Goal: Information Seeking & Learning: Learn about a topic

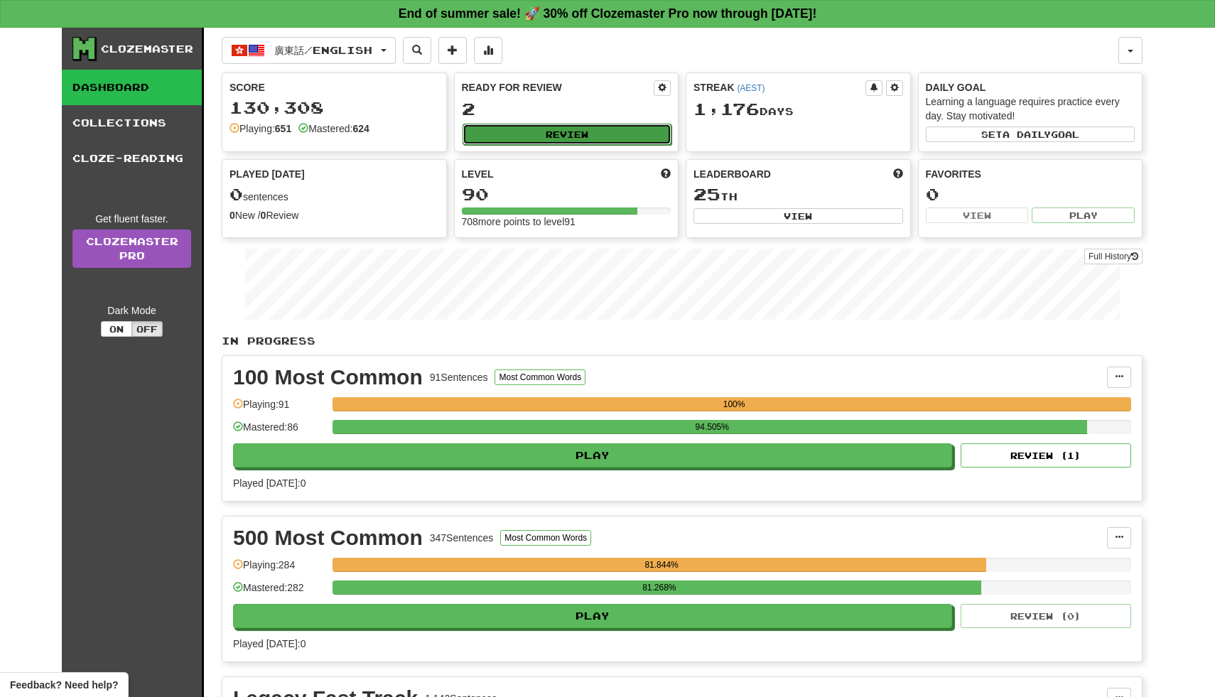
click at [583, 134] on button "Review" at bounding box center [567, 134] width 210 height 21
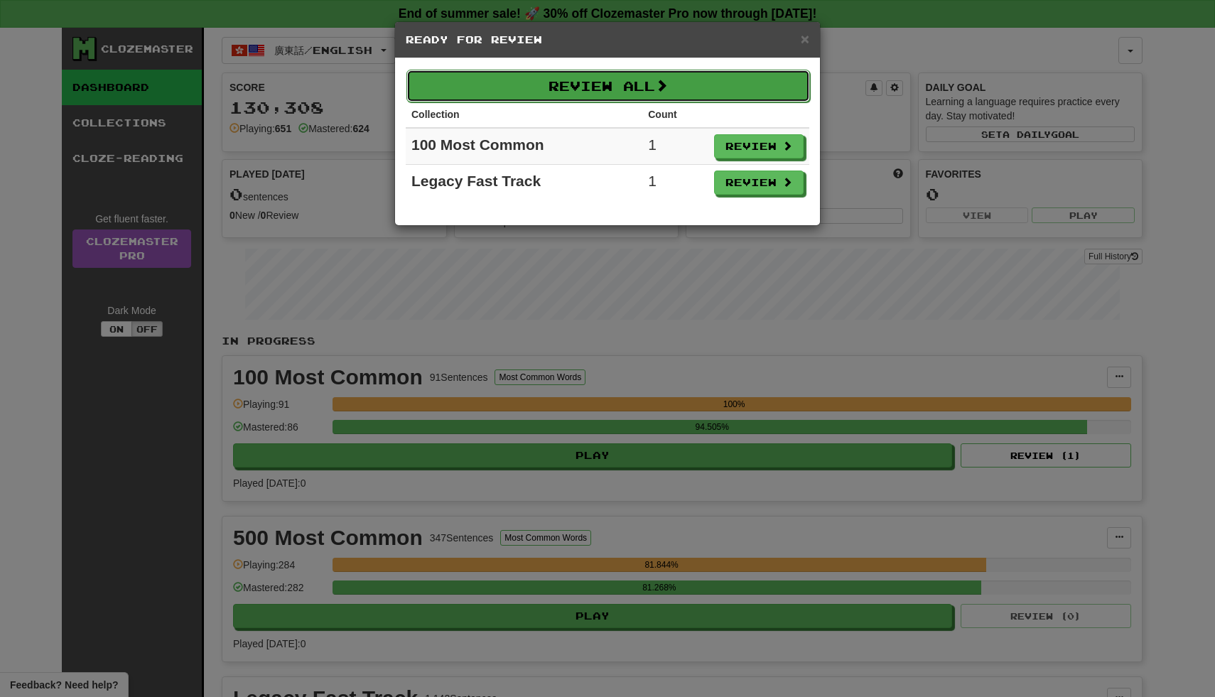
click at [614, 87] on button "Review All" at bounding box center [607, 86] width 403 height 33
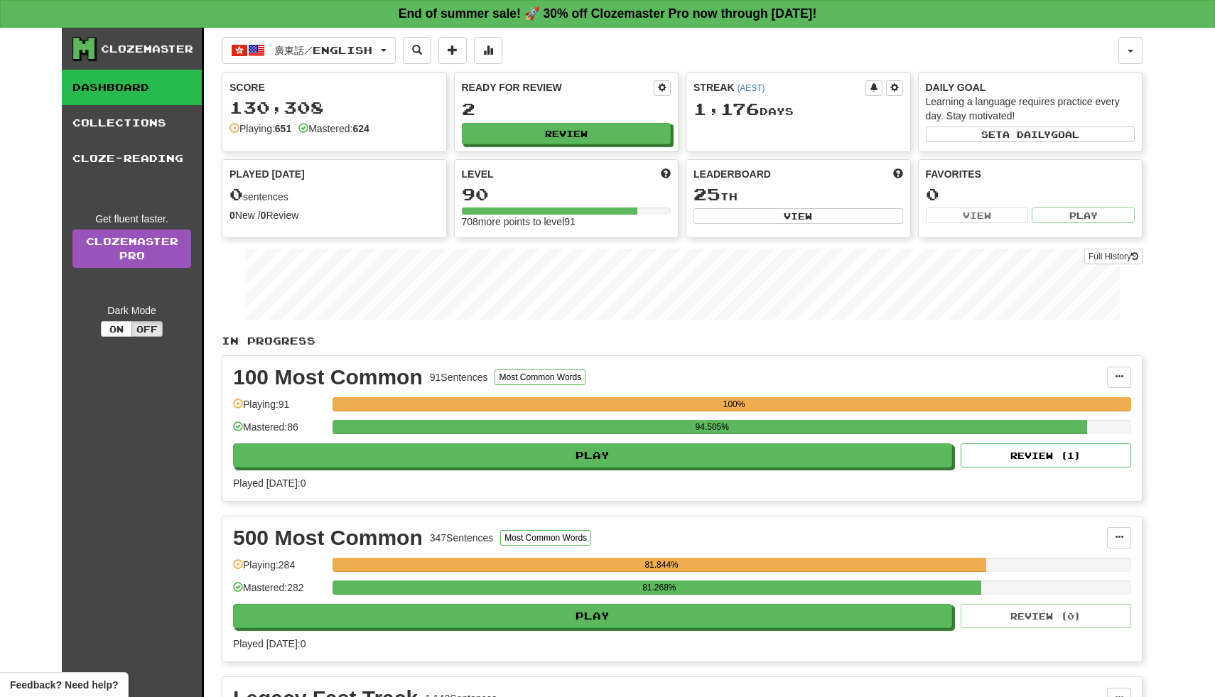
select select "**"
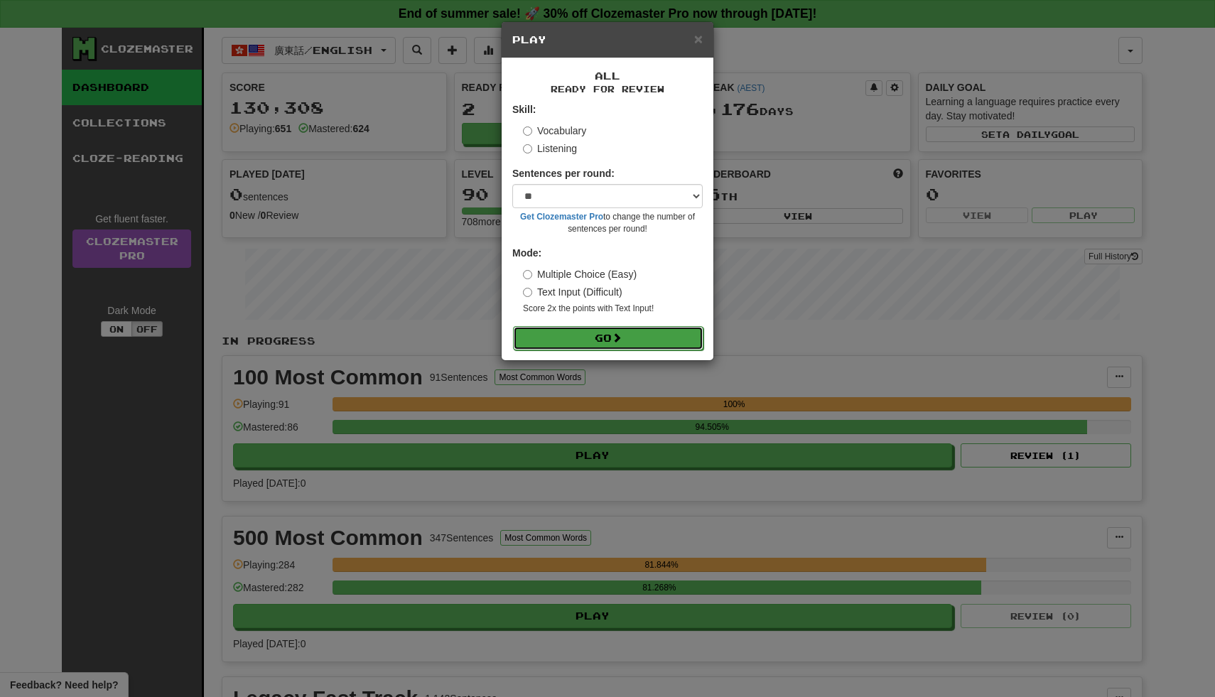
click at [609, 331] on button "Go" at bounding box center [608, 338] width 190 height 24
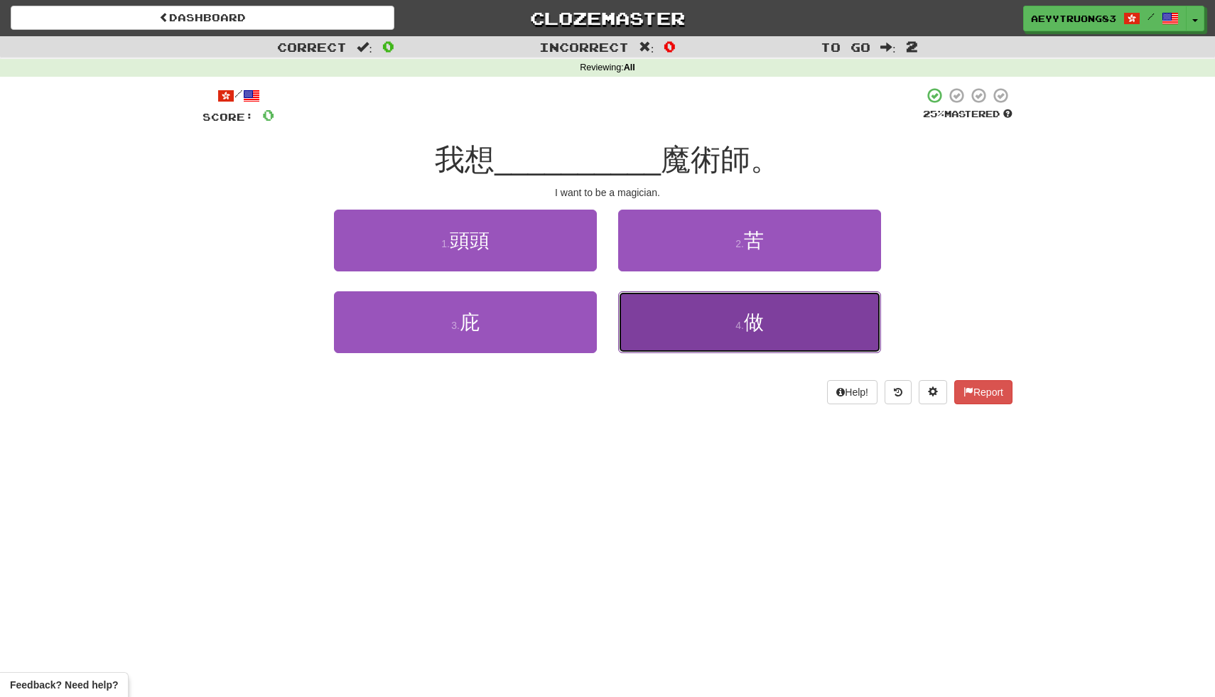
click at [665, 325] on button "4 . 做" at bounding box center [749, 322] width 263 height 62
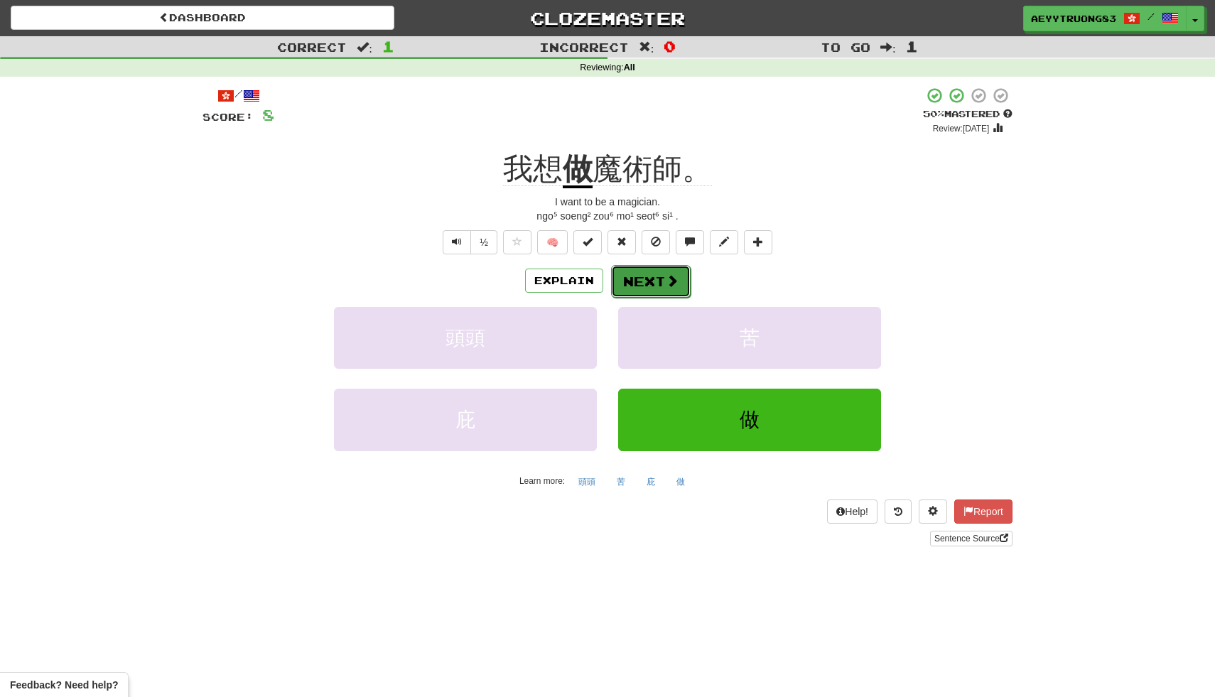
click at [656, 290] on button "Next" at bounding box center [651, 281] width 80 height 33
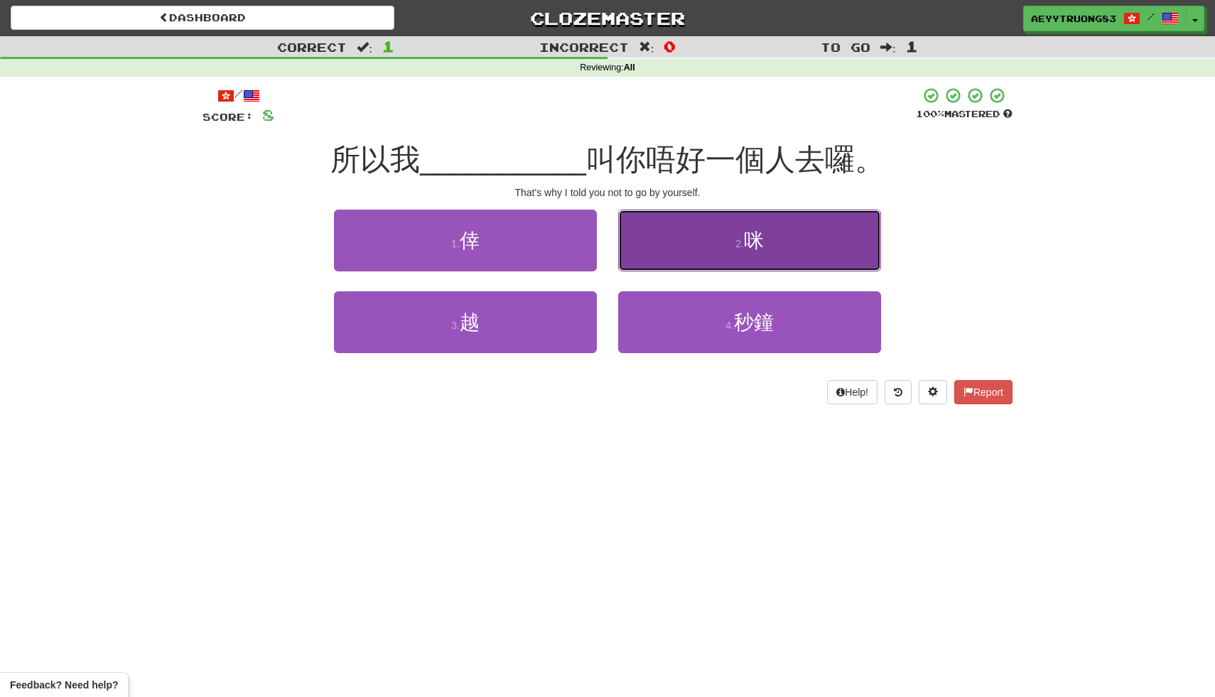
click at [665, 255] on button "2 . 咪" at bounding box center [749, 241] width 263 height 62
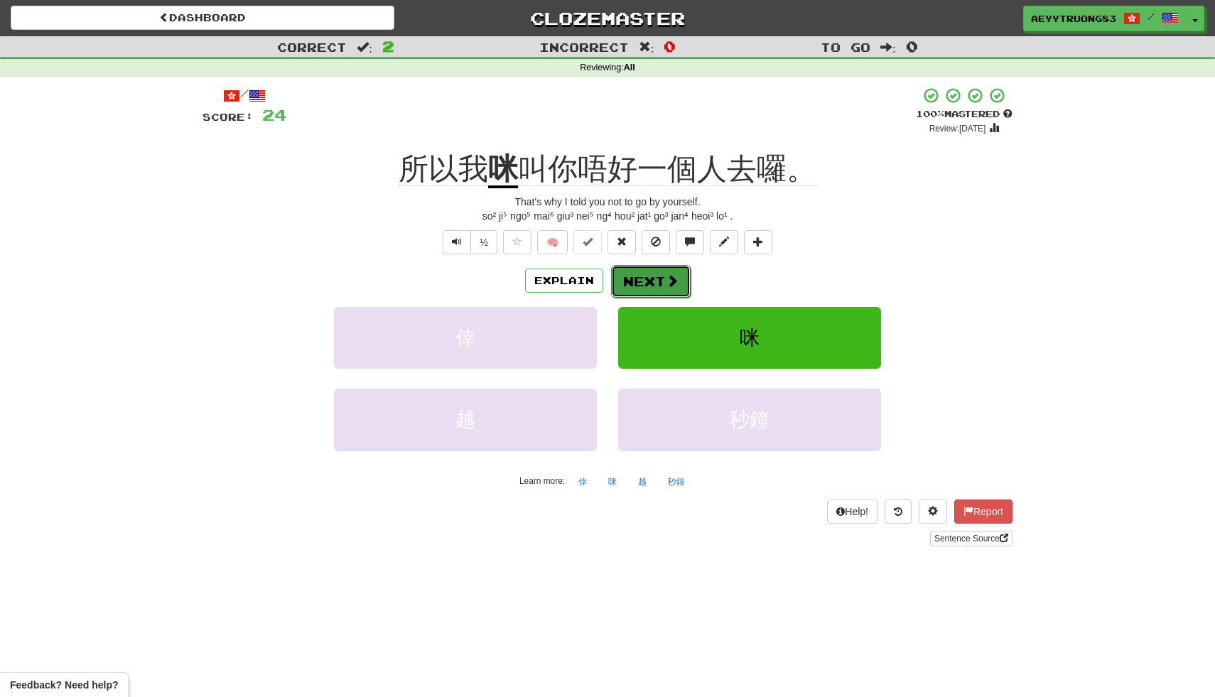
click at [669, 278] on span at bounding box center [672, 280] width 13 height 13
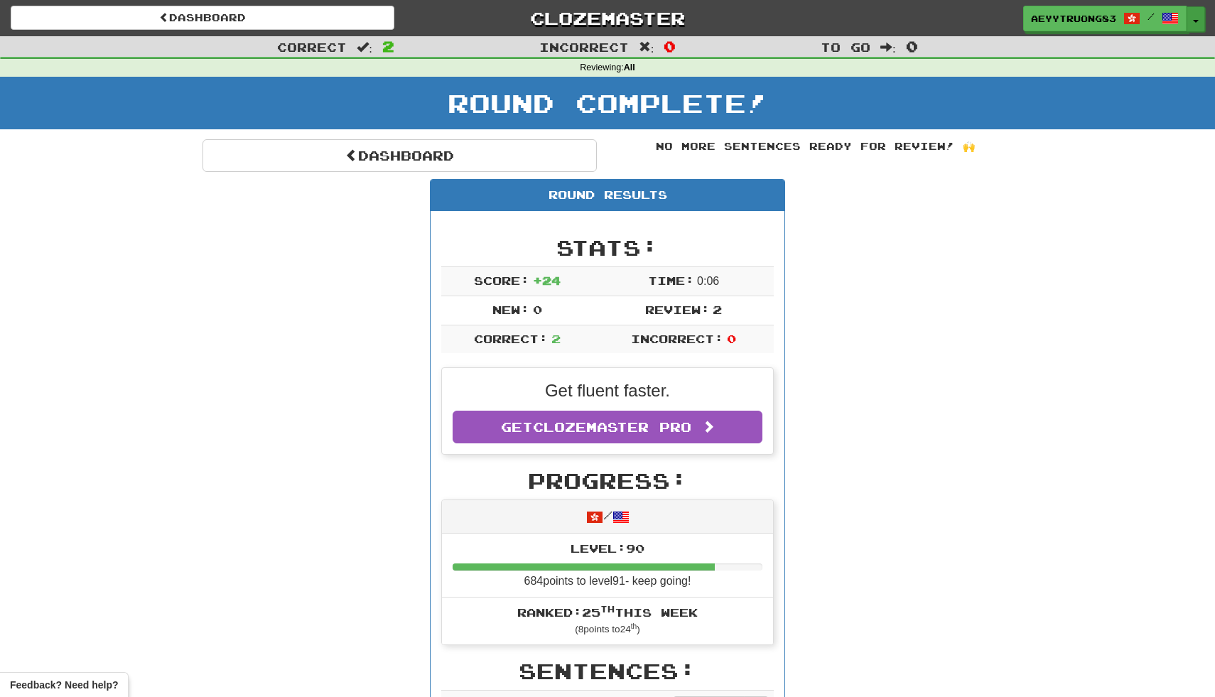
click at [1191, 16] on button "Toggle Dropdown" at bounding box center [1195, 19] width 18 height 26
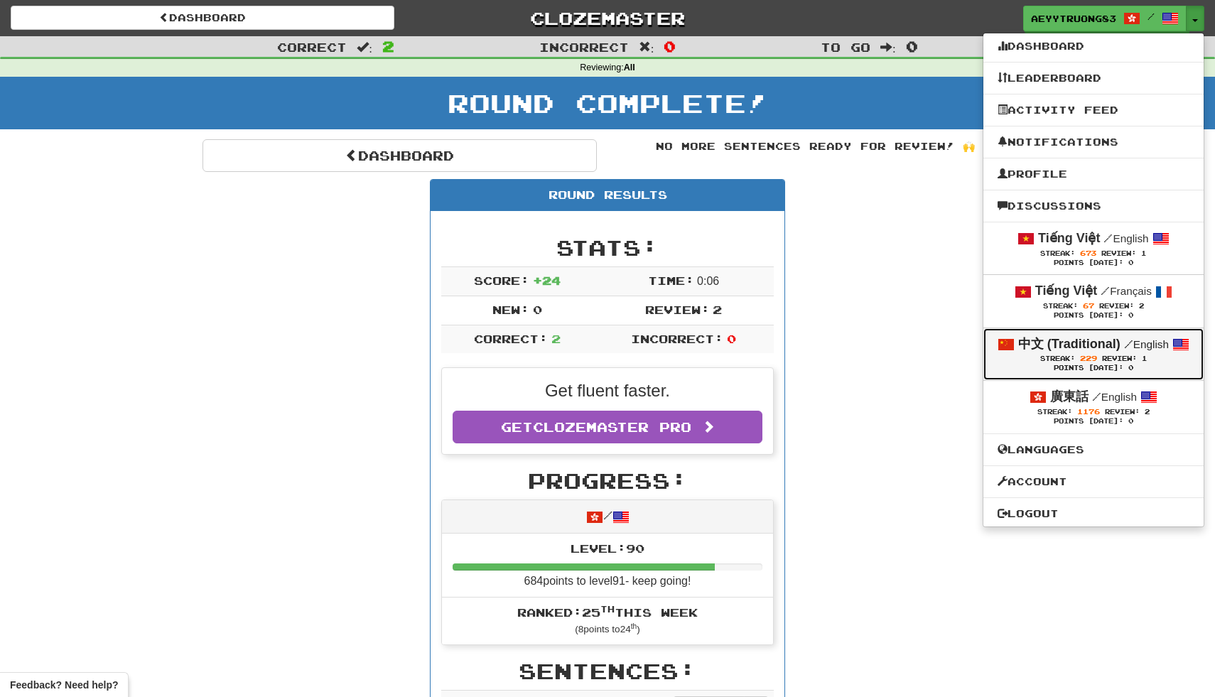
click at [1132, 354] on div "中文 (Traditional) / English" at bounding box center [1093, 344] width 192 height 18
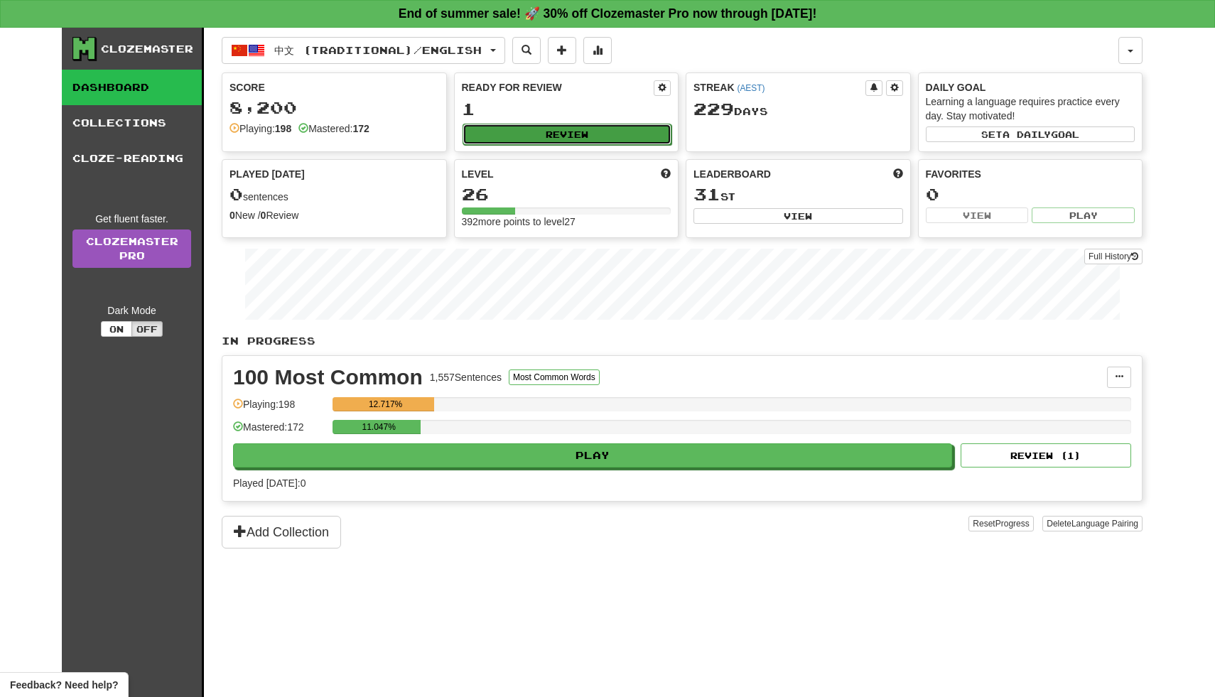
click at [655, 132] on button "Review" at bounding box center [567, 134] width 210 height 21
select select "**"
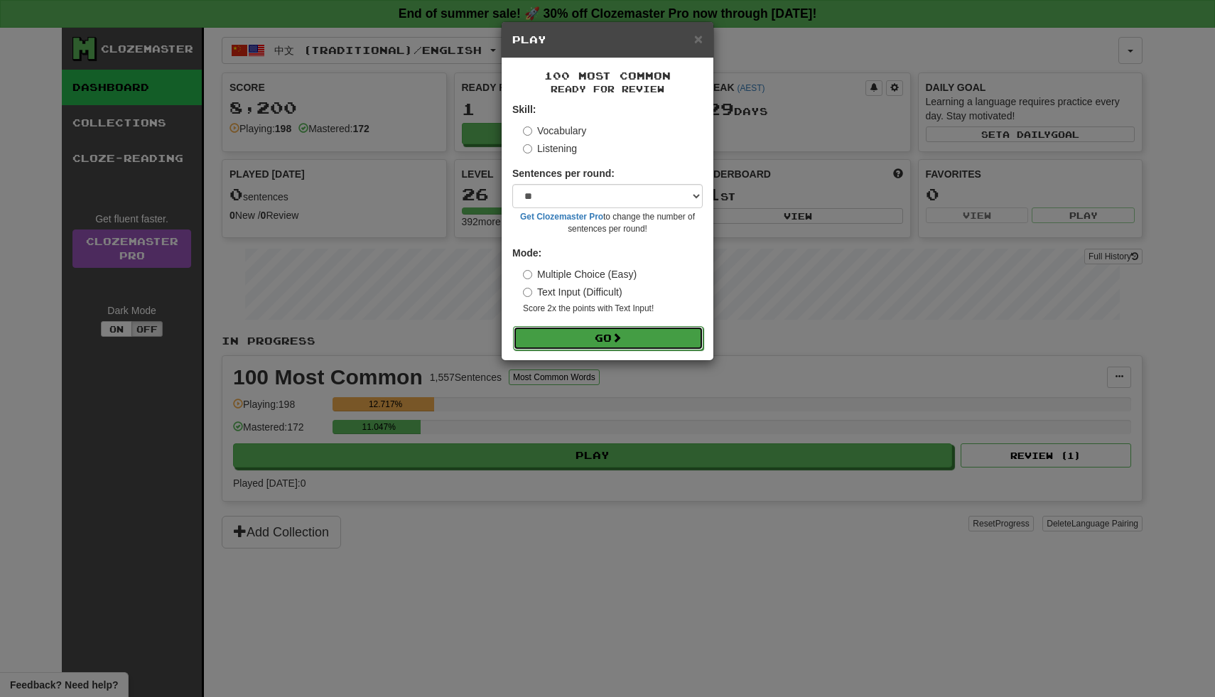
click at [602, 340] on button "Go" at bounding box center [608, 338] width 190 height 24
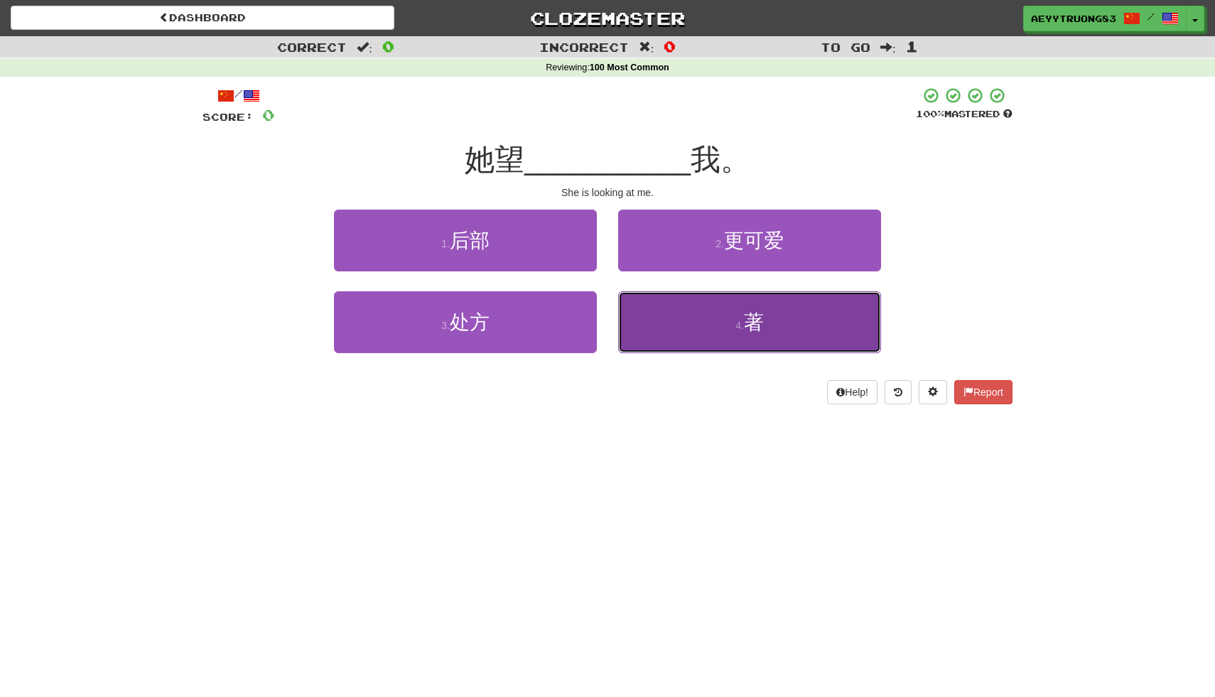
click at [790, 303] on button "4 . 著" at bounding box center [749, 322] width 263 height 62
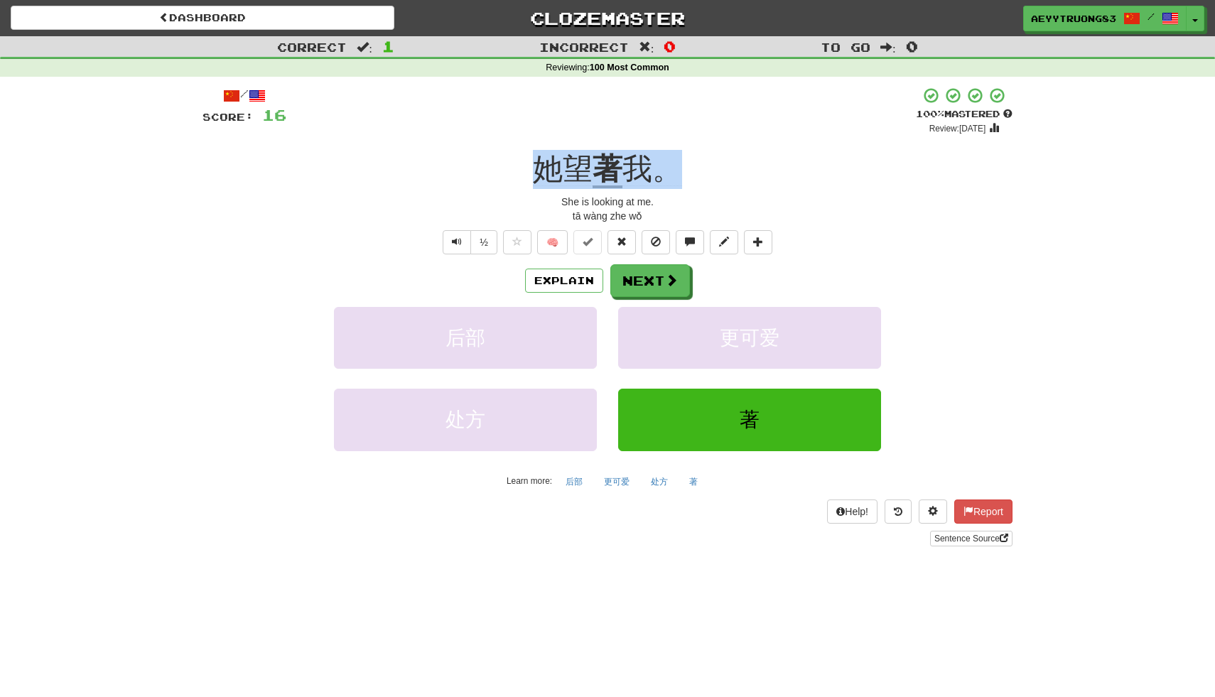
drag, startPoint x: 669, startPoint y: 166, endPoint x: 530, endPoint y: 172, distance: 139.3
click at [531, 172] on div "她望 著 我。" at bounding box center [607, 169] width 810 height 39
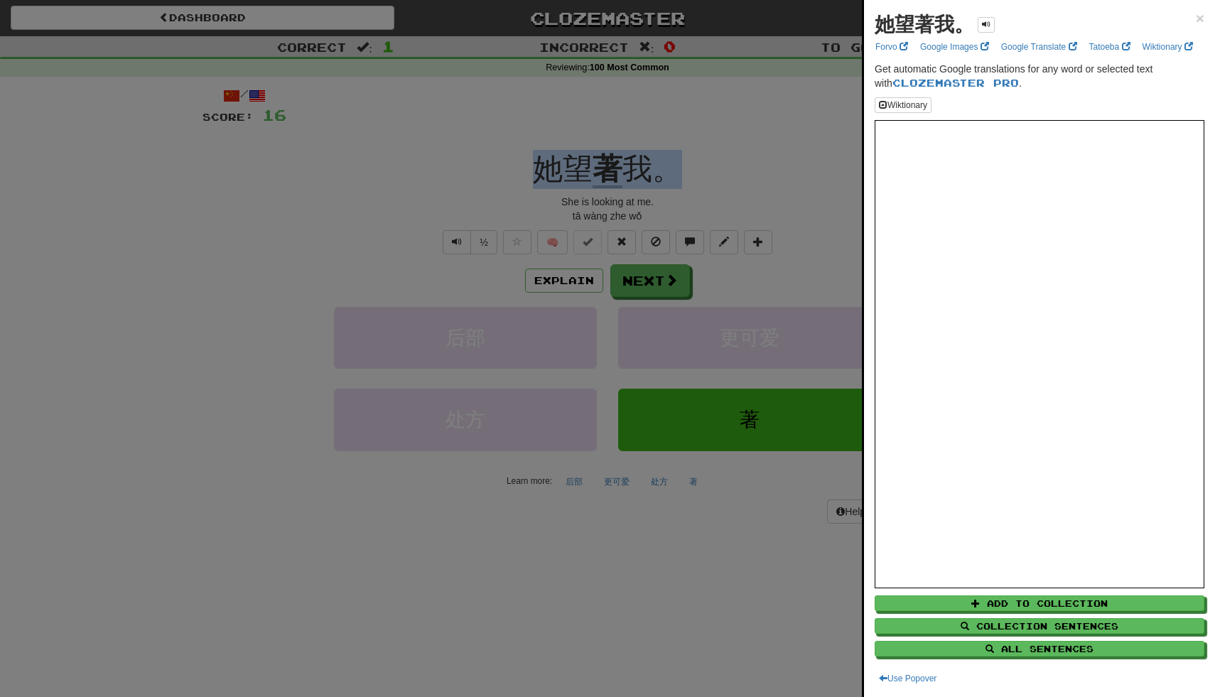
copy div "她望 著 我。"
click at [362, 155] on div at bounding box center [607, 348] width 1215 height 697
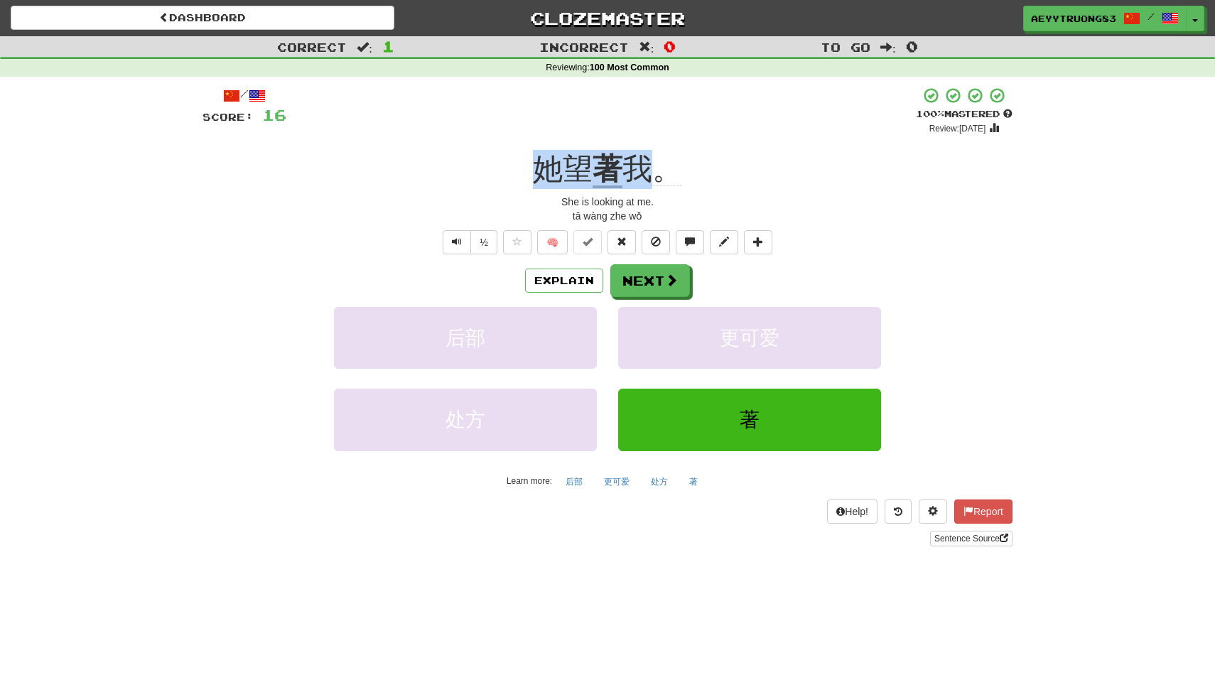
drag, startPoint x: 665, startPoint y: 166, endPoint x: 531, endPoint y: 164, distance: 133.6
click at [531, 164] on div "她望 著 我。" at bounding box center [607, 169] width 810 height 39
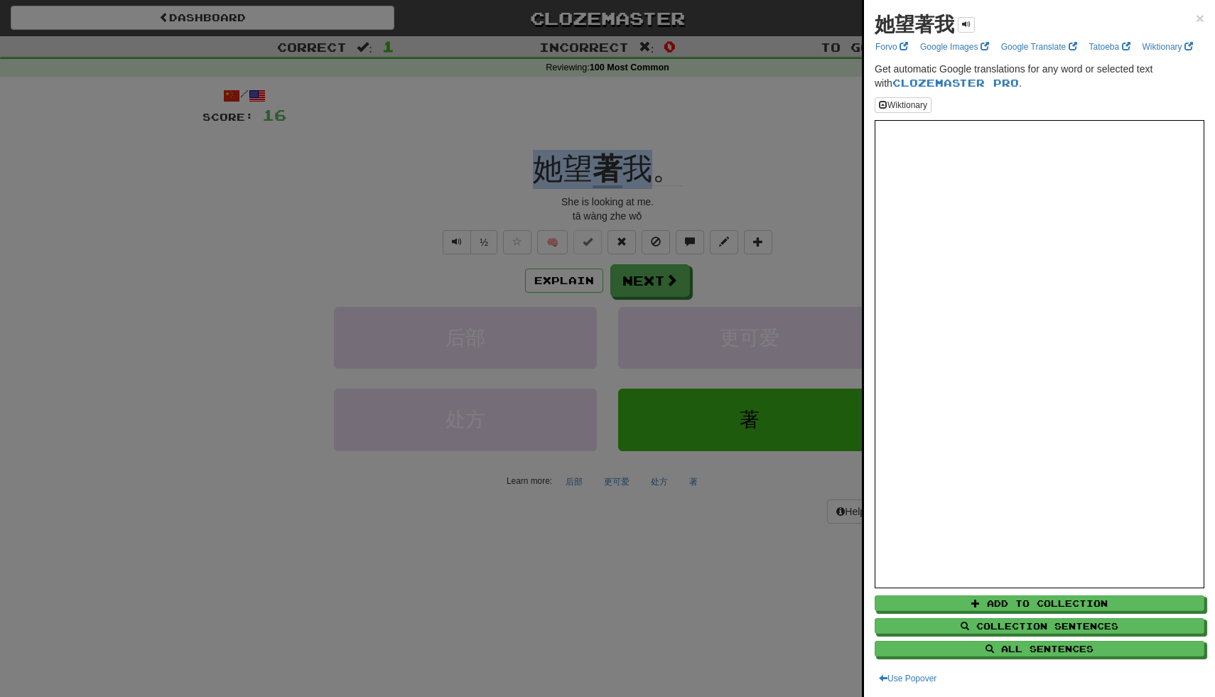
copy div "她望 著 我"
drag, startPoint x: 954, startPoint y: 23, endPoint x: 864, endPoint y: 28, distance: 90.4
click at [864, 28] on div "她望著我 × Forvo Google Images Google Translate Tatoeba Wiktionary Get automatic Go…" at bounding box center [1039, 348] width 351 height 697
copy strong "她望著我"
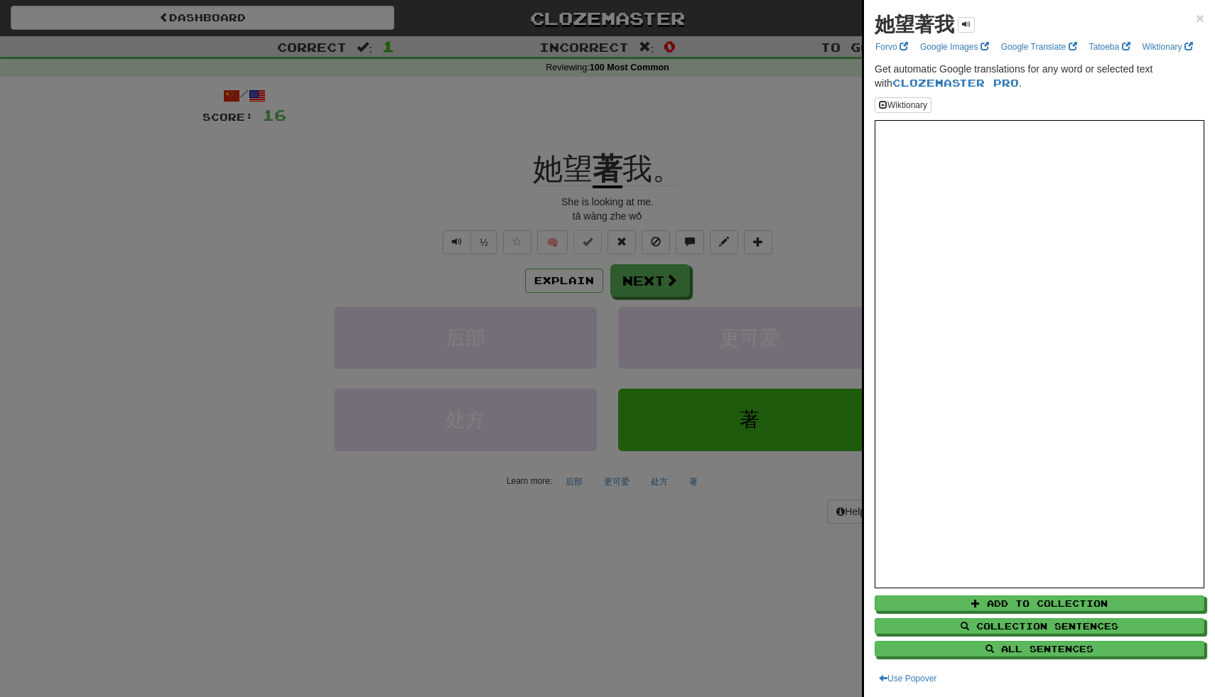
click at [759, 164] on div at bounding box center [607, 348] width 1215 height 697
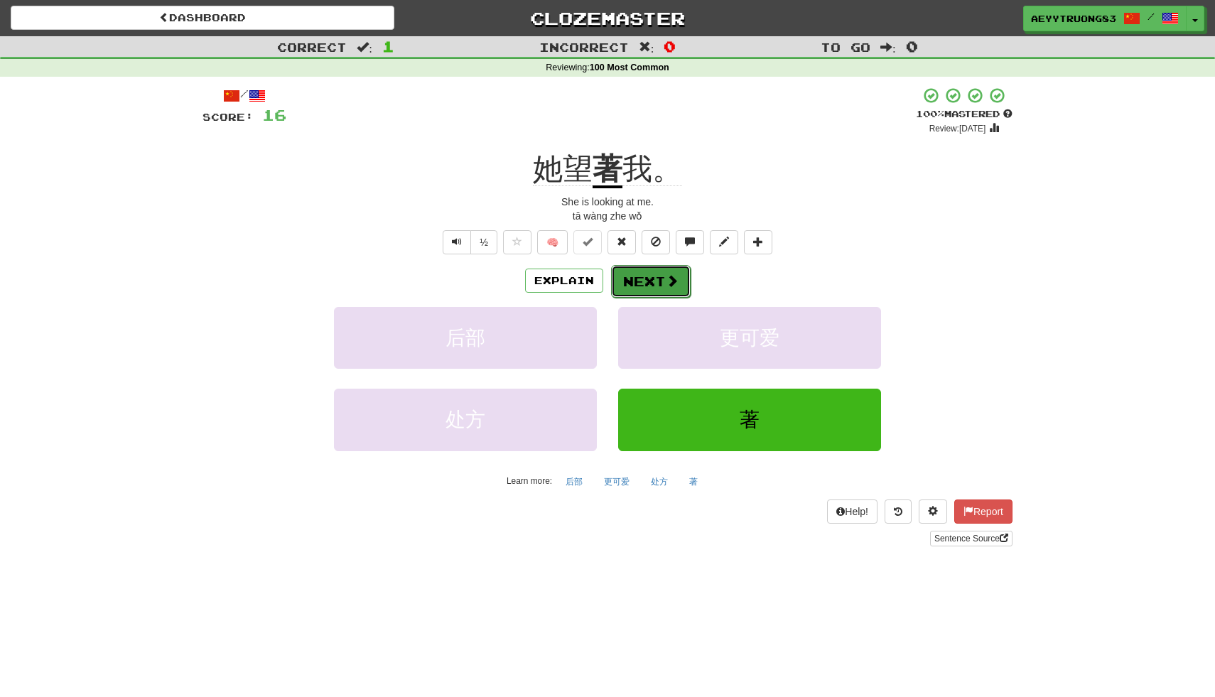
click at [661, 281] on button "Next" at bounding box center [651, 281] width 80 height 33
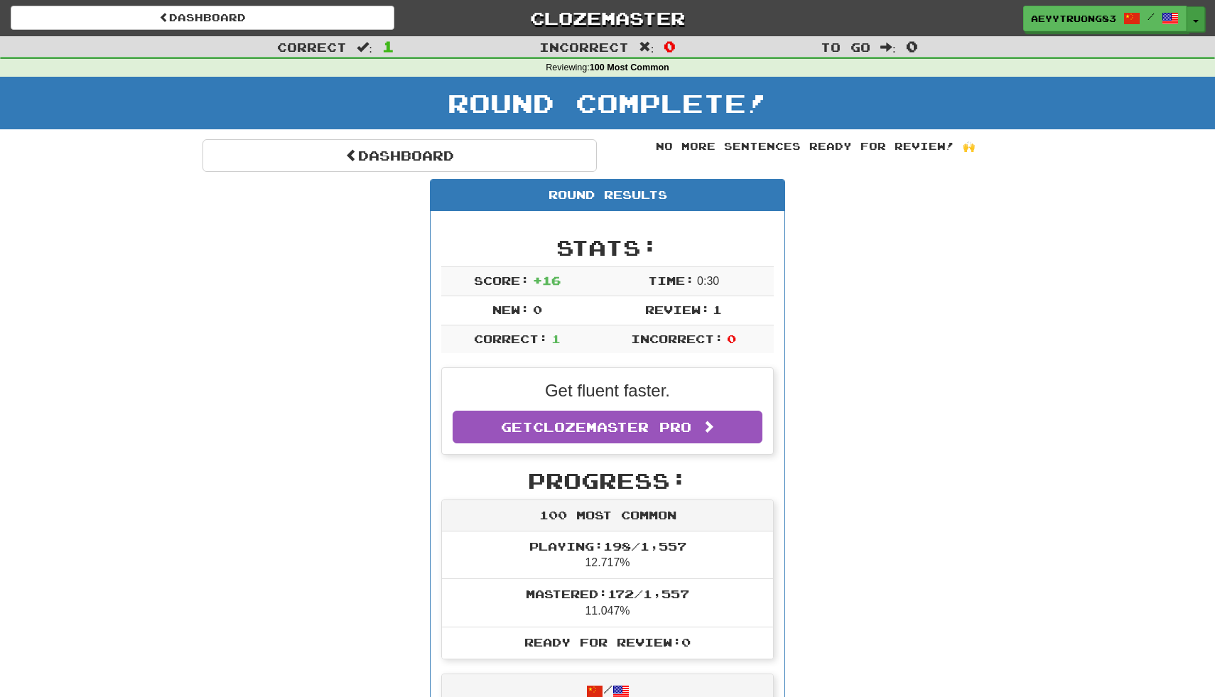
click at [1193, 17] on button "Toggle Dropdown" at bounding box center [1195, 19] width 18 height 26
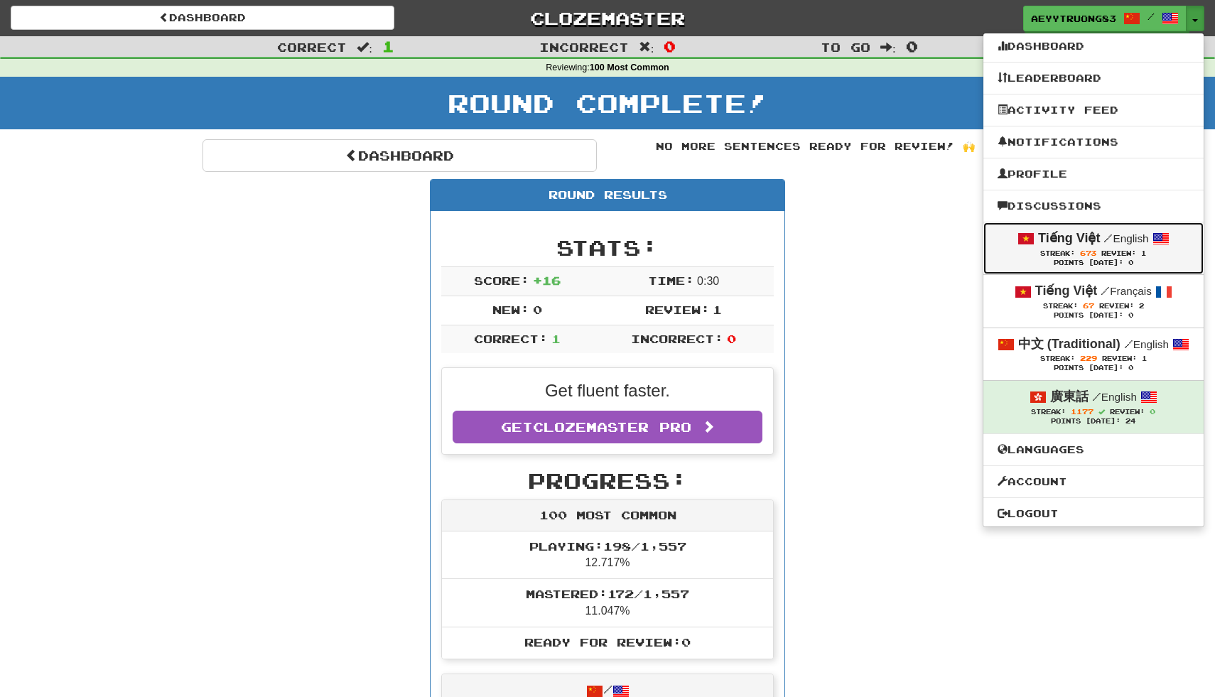
click at [1055, 242] on strong "Tiếng Việt" at bounding box center [1069, 238] width 62 height 14
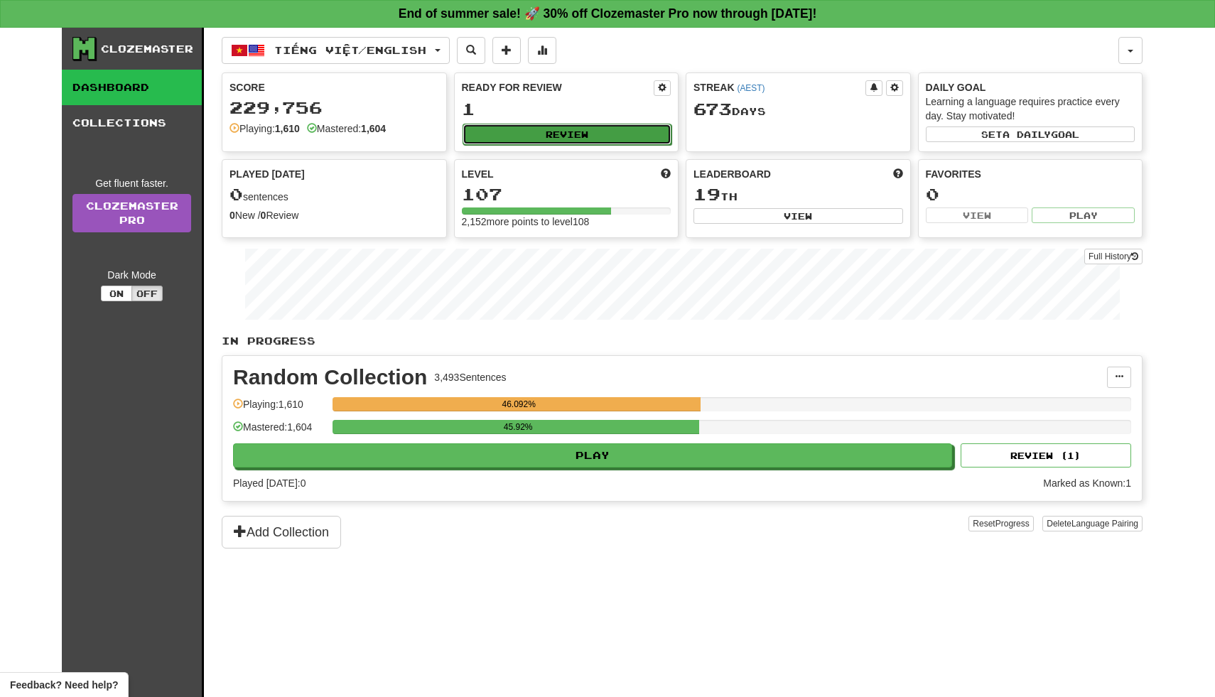
click at [642, 138] on button "Review" at bounding box center [567, 134] width 210 height 21
select select "**"
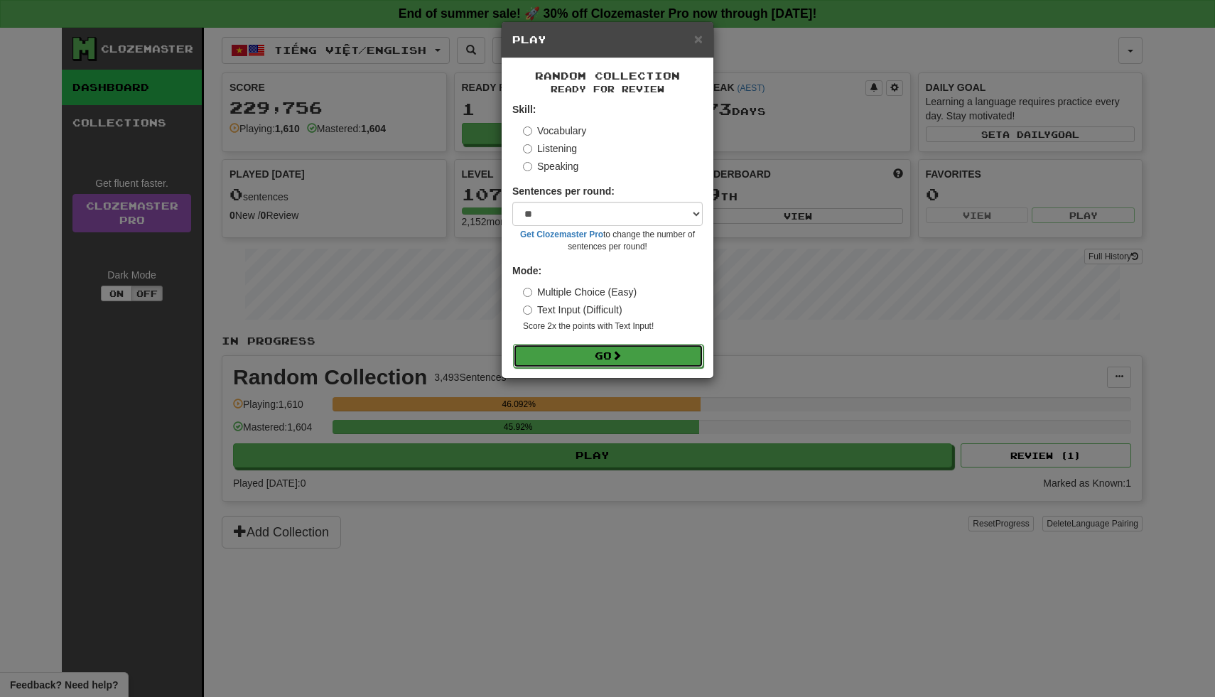
click at [582, 349] on button "Go" at bounding box center [608, 356] width 190 height 24
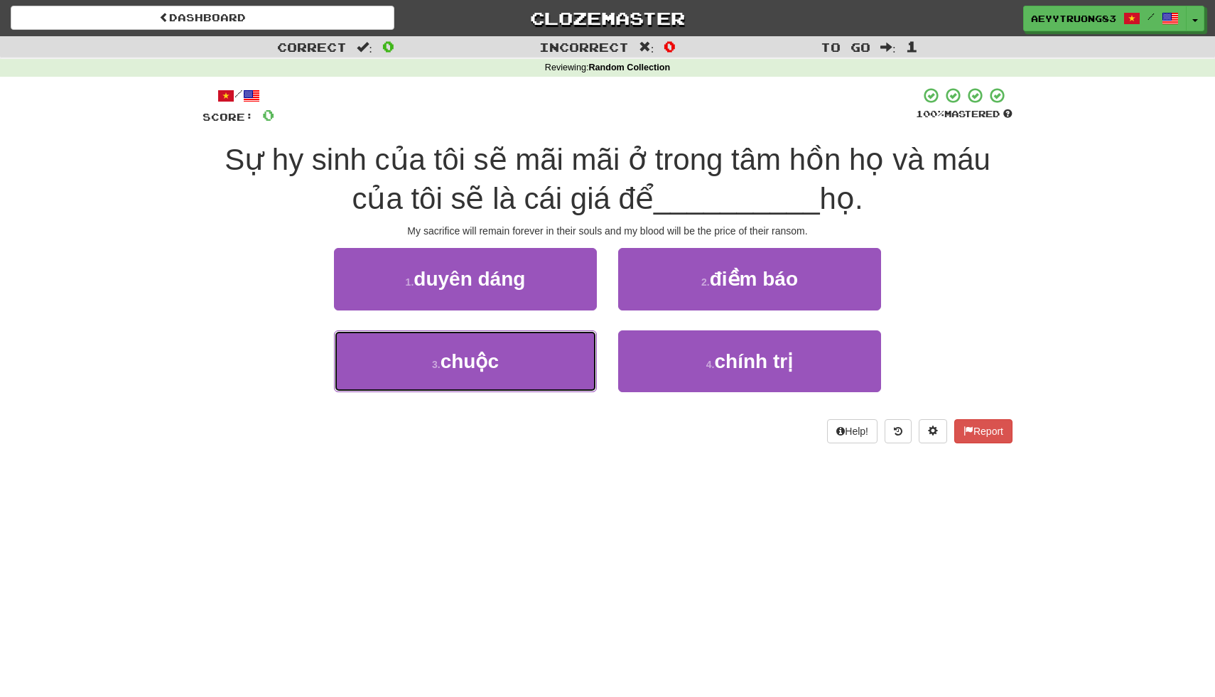
click at [582, 349] on button "3 . chuộc" at bounding box center [465, 361] width 263 height 62
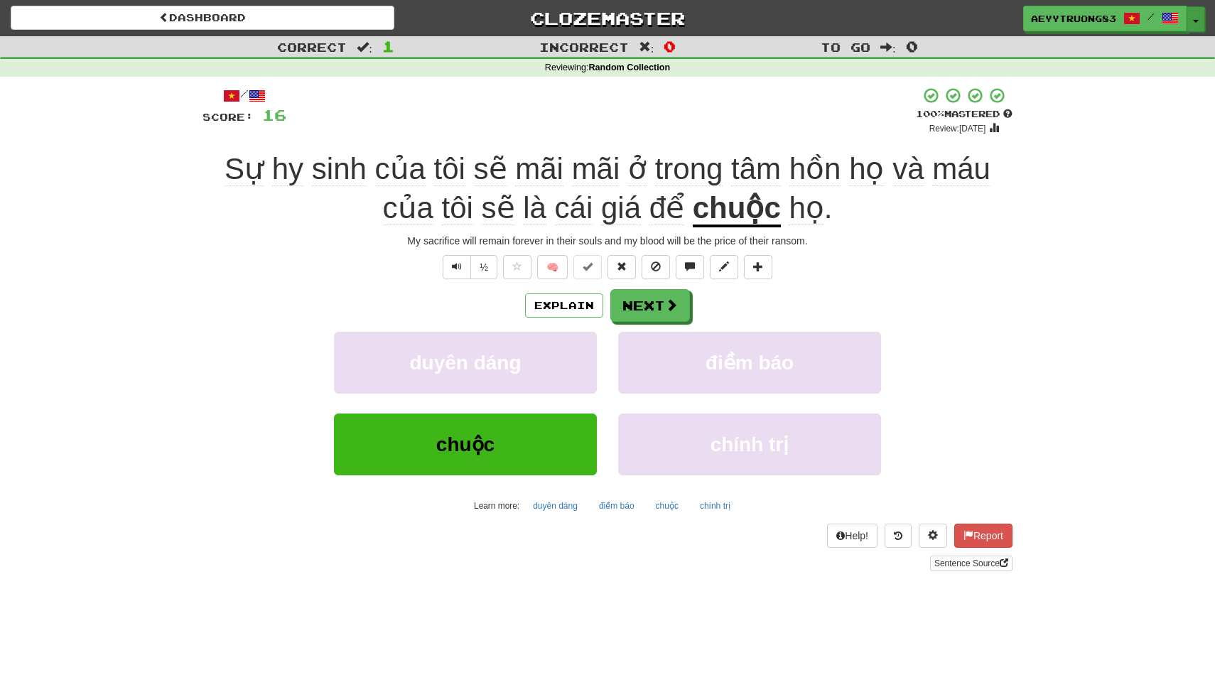
click at [1195, 26] on button "Toggle Dropdown" at bounding box center [1195, 19] width 18 height 26
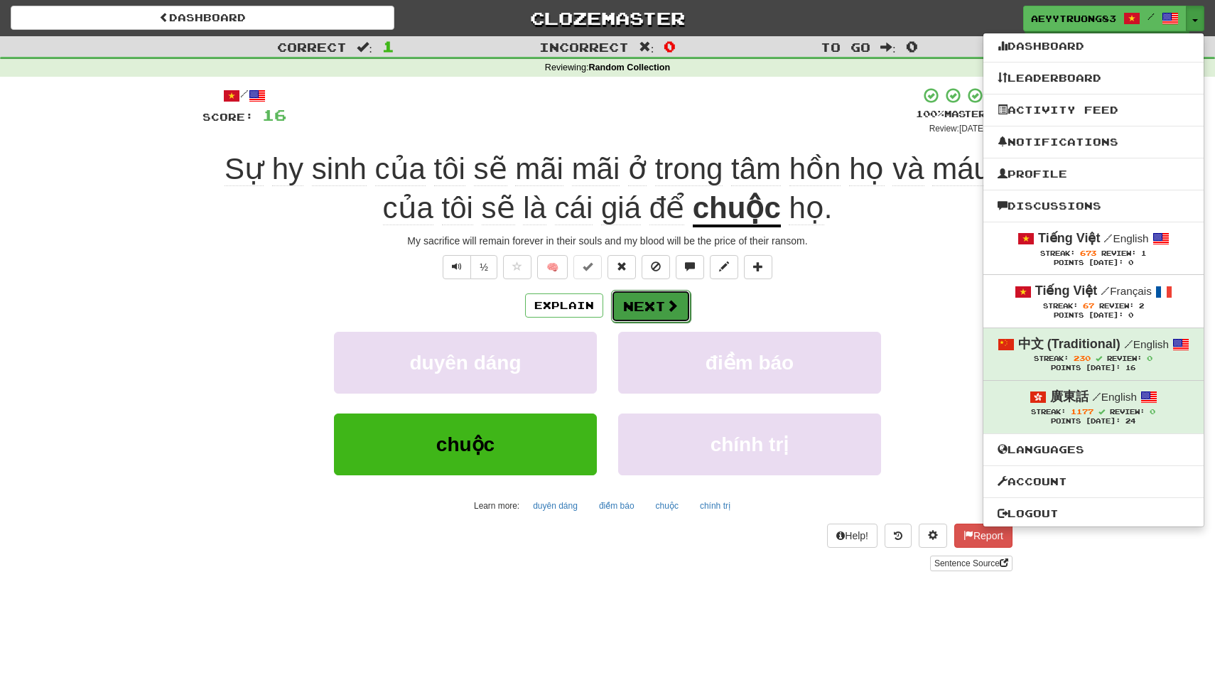
click at [670, 320] on button "Next" at bounding box center [651, 306] width 80 height 33
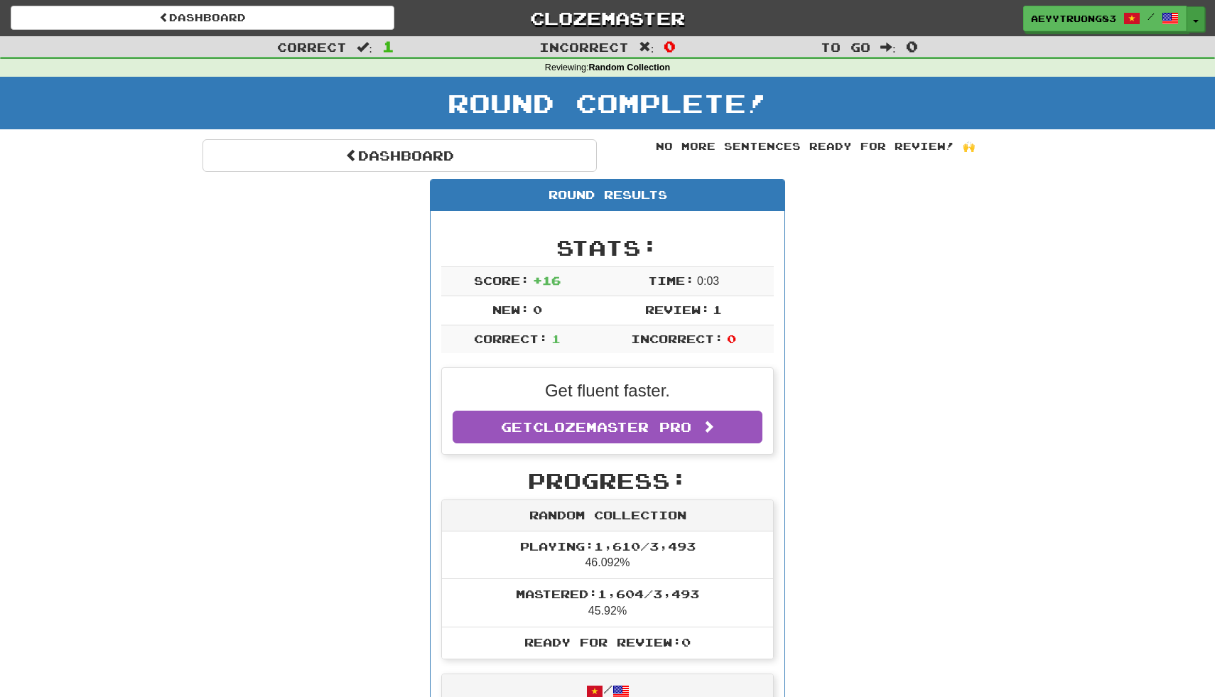
click at [1198, 11] on button "Toggle Dropdown" at bounding box center [1195, 19] width 18 height 26
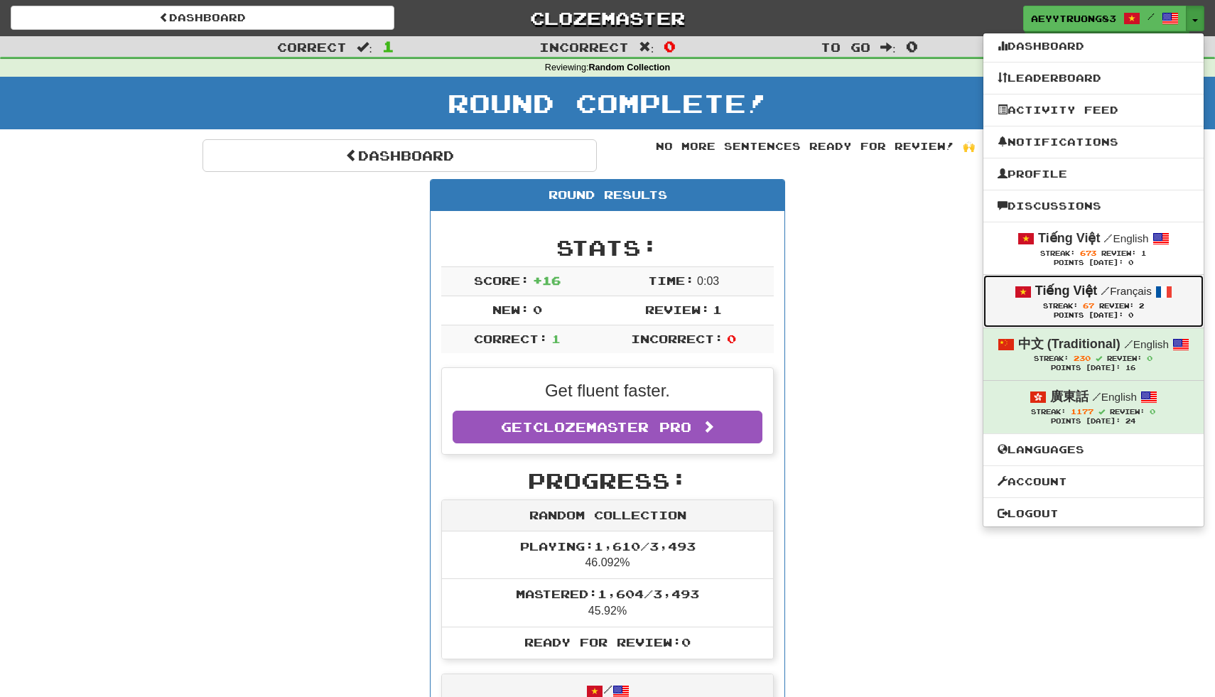
click at [1109, 297] on small "/ Français" at bounding box center [1125, 291] width 51 height 12
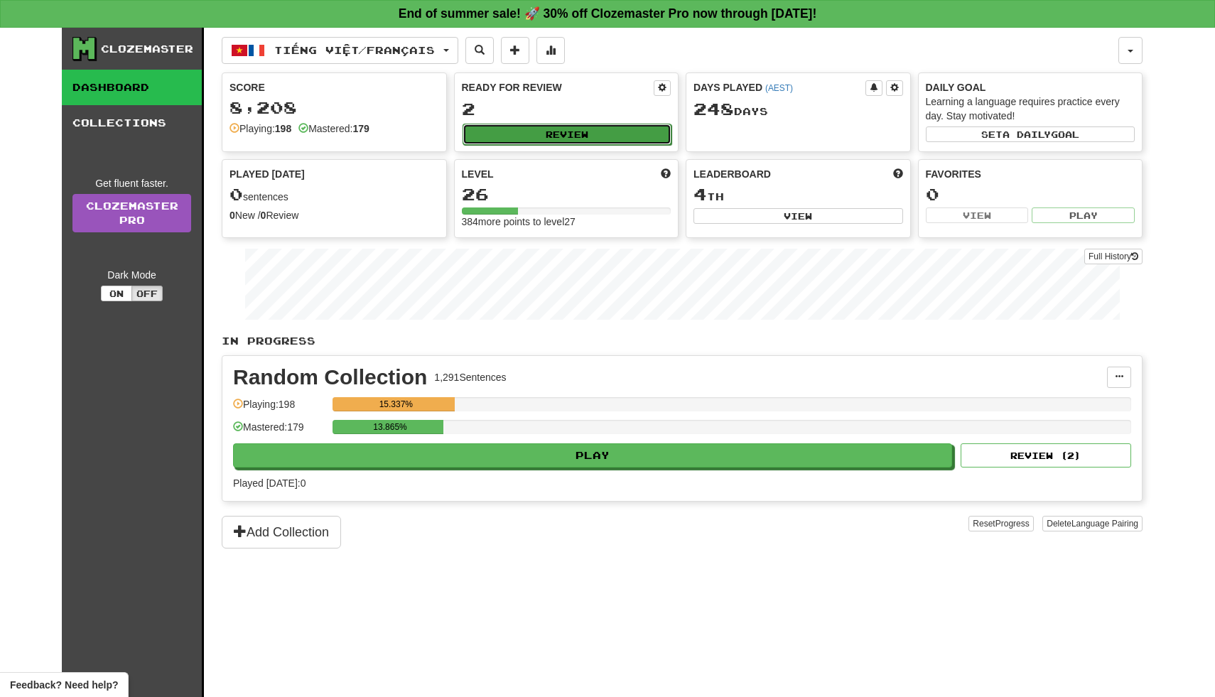
click at [613, 140] on button "Review" at bounding box center [567, 134] width 210 height 21
select select "**"
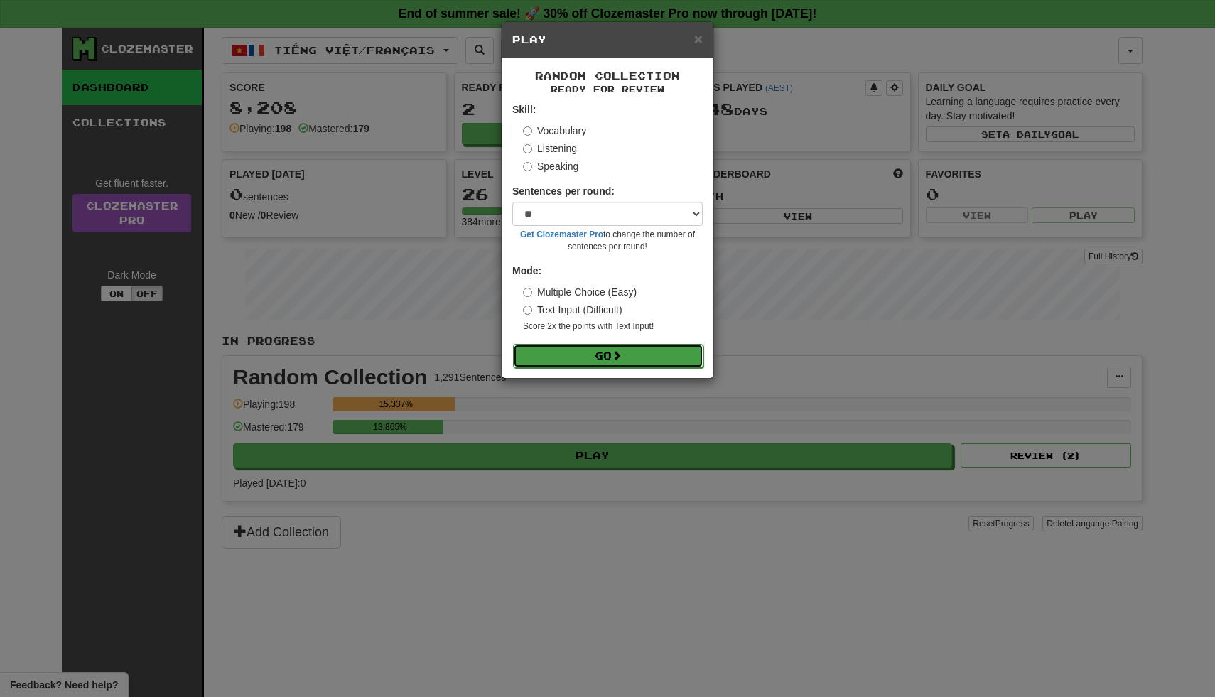
click at [606, 349] on button "Go" at bounding box center [608, 356] width 190 height 24
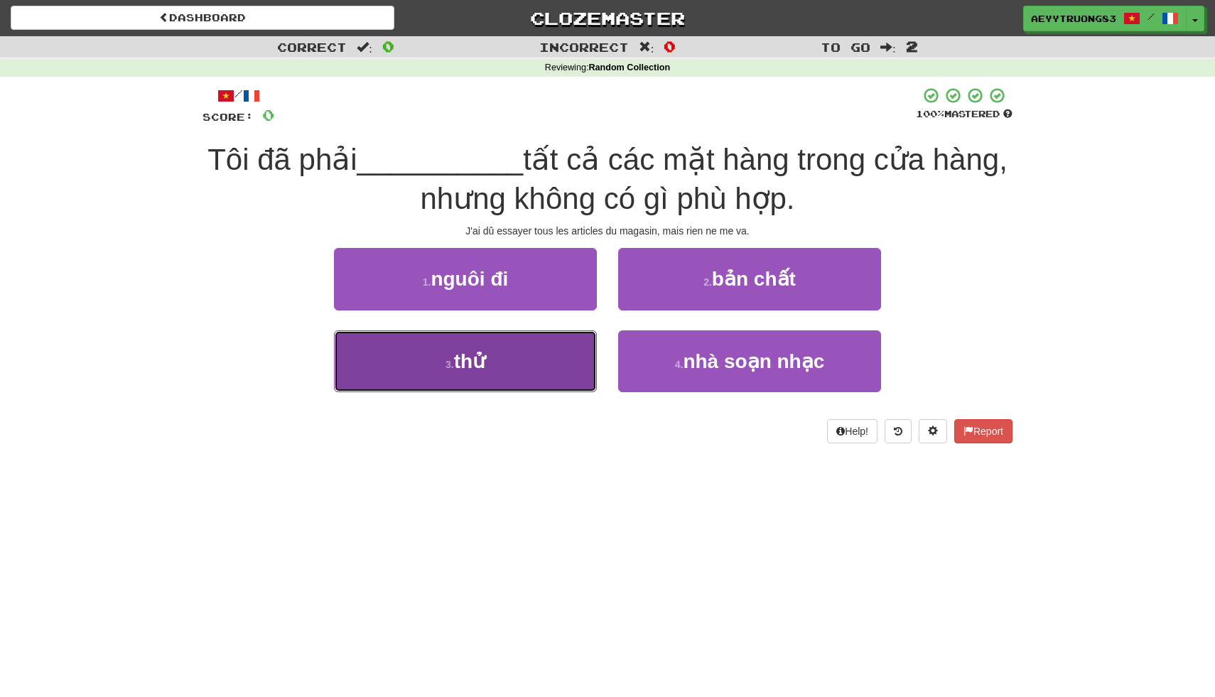
click at [570, 374] on button "3 . thử" at bounding box center [465, 361] width 263 height 62
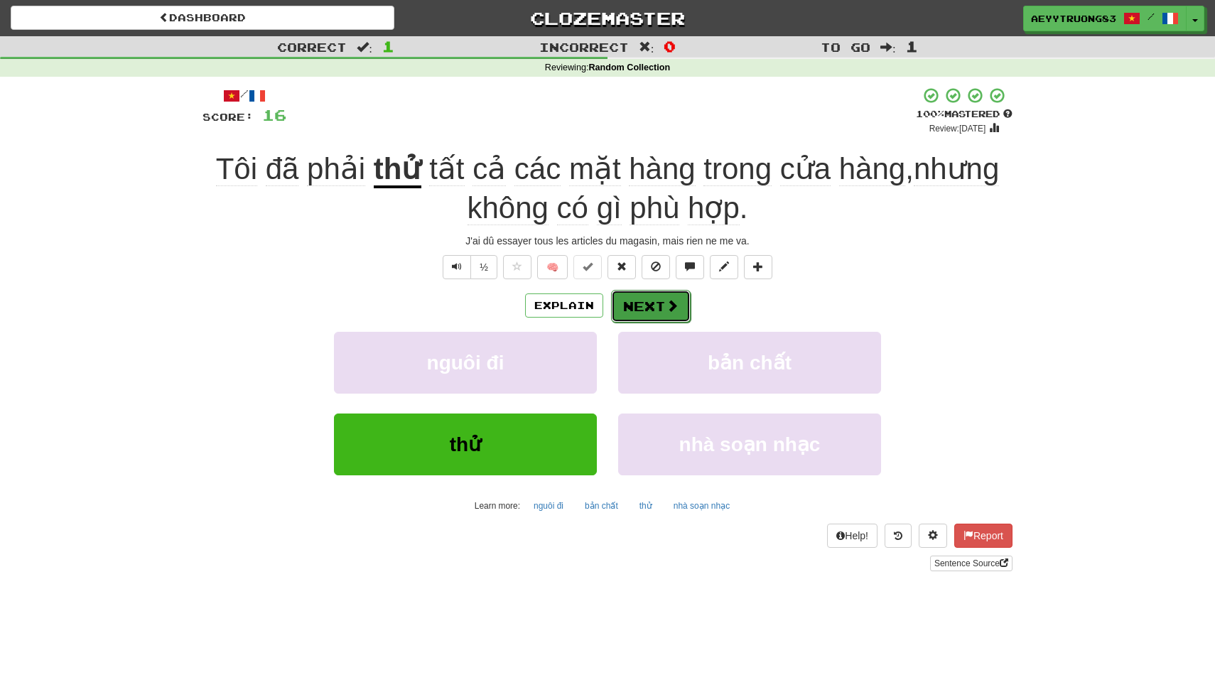
click at [631, 318] on button "Next" at bounding box center [651, 306] width 80 height 33
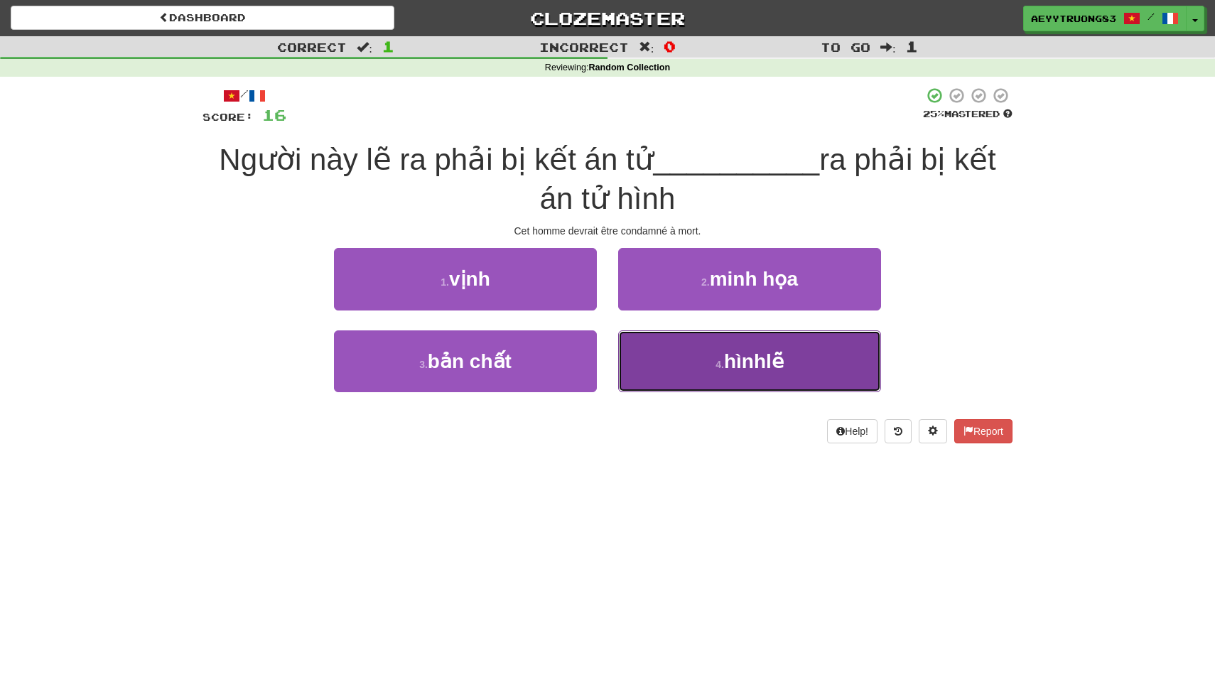
click at [649, 357] on button "4 . hìnhlẽ" at bounding box center [749, 361] width 263 height 62
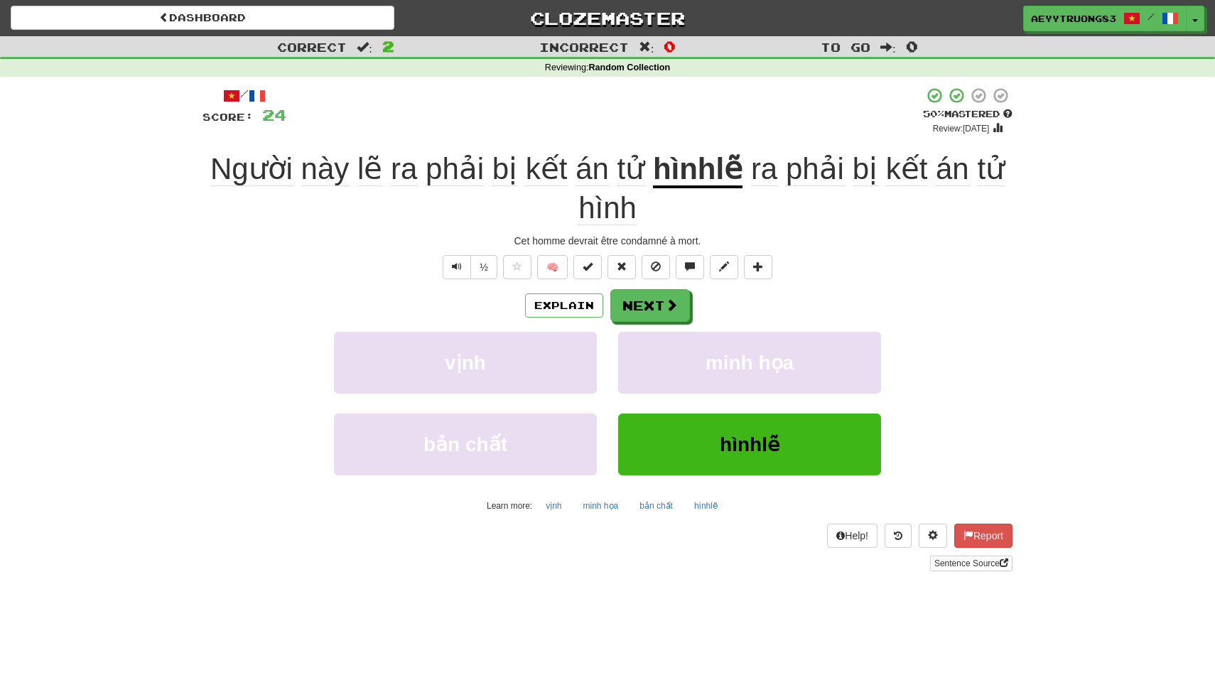
click at [709, 173] on u "hìnhlẽ" at bounding box center [698, 170] width 90 height 36
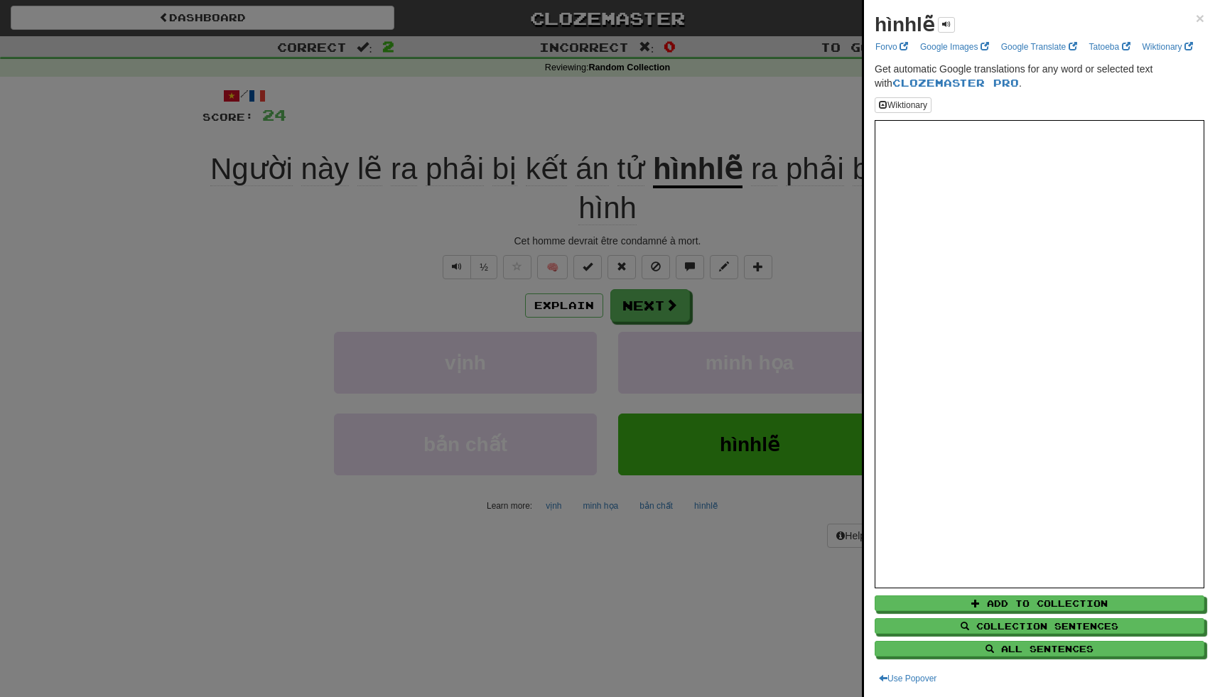
click at [759, 202] on div at bounding box center [607, 348] width 1215 height 697
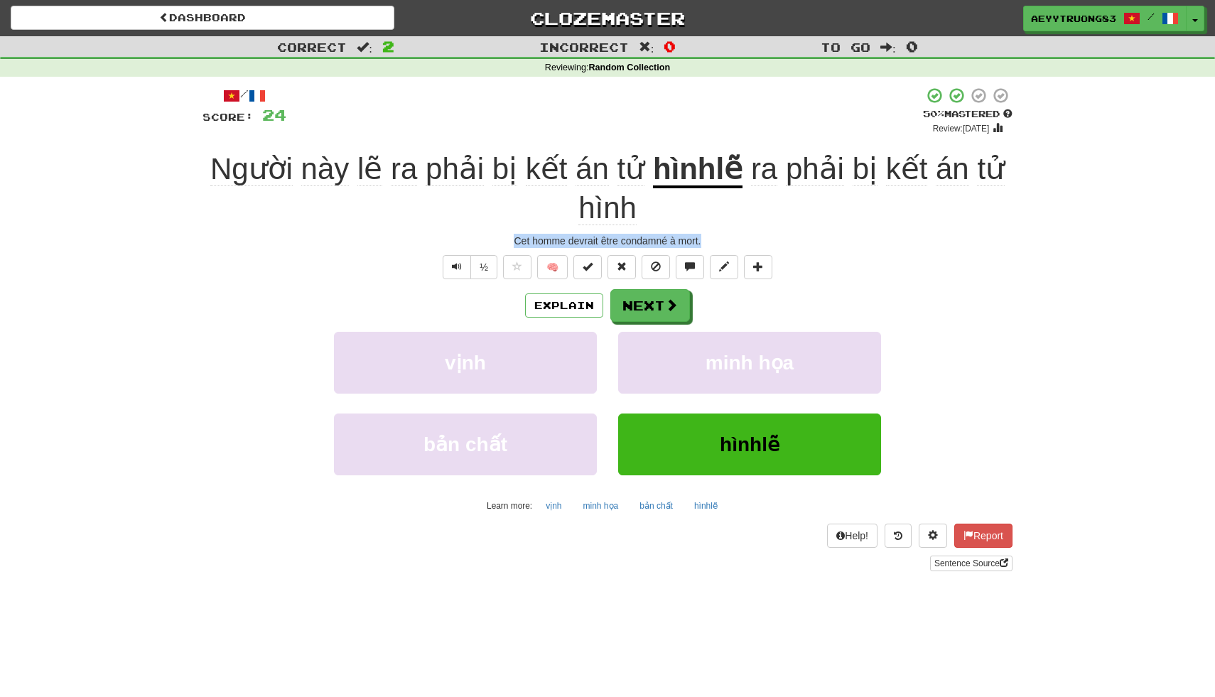
drag, startPoint x: 701, startPoint y: 239, endPoint x: 541, endPoint y: 230, distance: 160.1
click at [541, 230] on div "/ Score: 24 + 8 50 % Mastered Review: 2025-09-01 Người này lẽ ra phải bị kết án…" at bounding box center [607, 329] width 810 height 484
copy div "Cet homme devrait être condamné à mort."
click at [667, 311] on span at bounding box center [672, 305] width 13 height 13
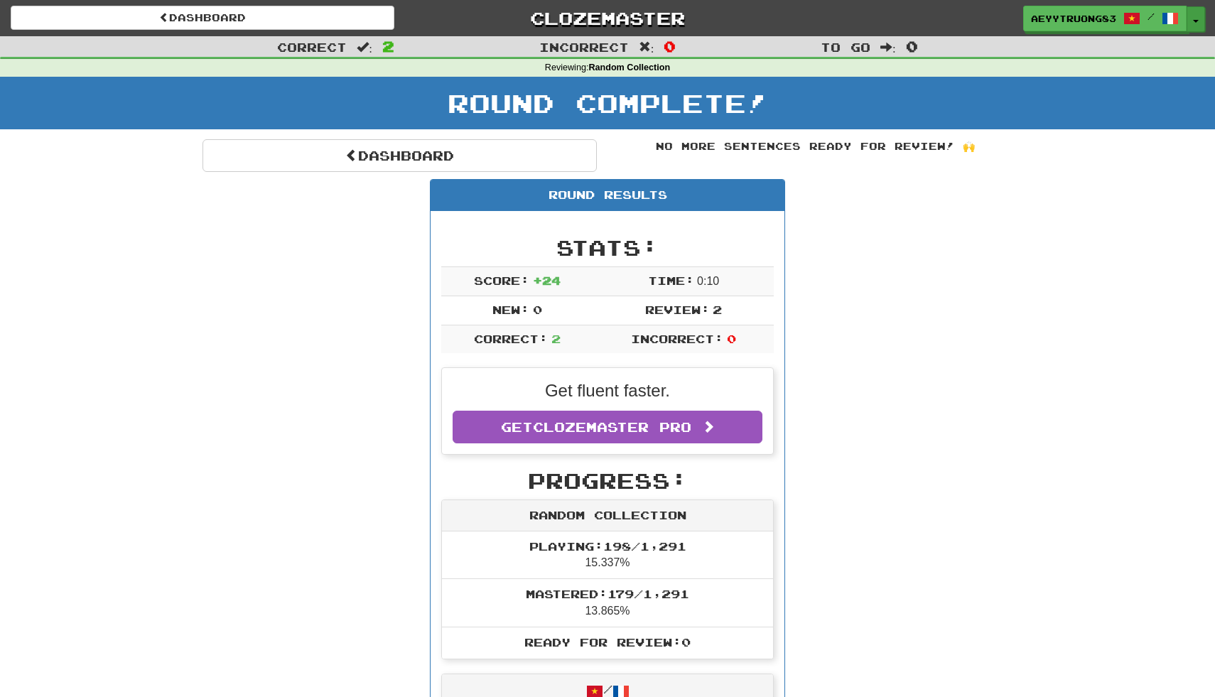
click at [1195, 20] on span "button" at bounding box center [1196, 21] width 6 height 3
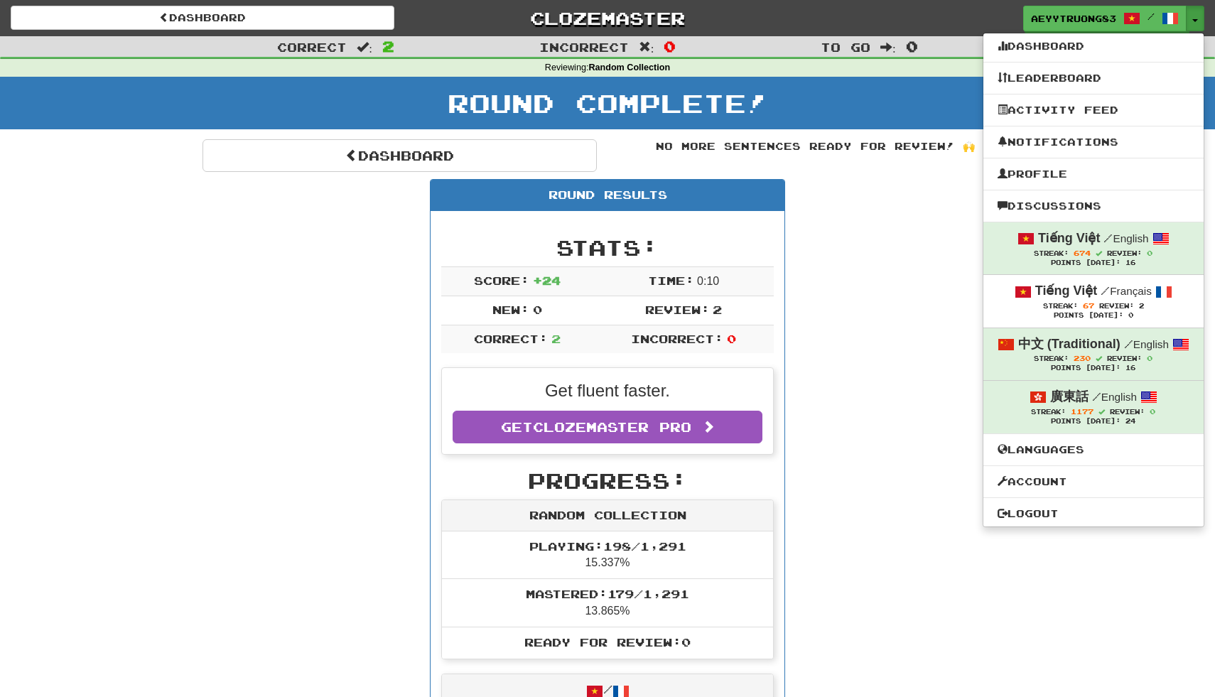
click at [921, 282] on div "Round Results Stats: Score: + 24 Time: 0 : 10 New: 0 Review: 2 Correct: 2 Incor…" at bounding box center [607, 612] width 810 height 866
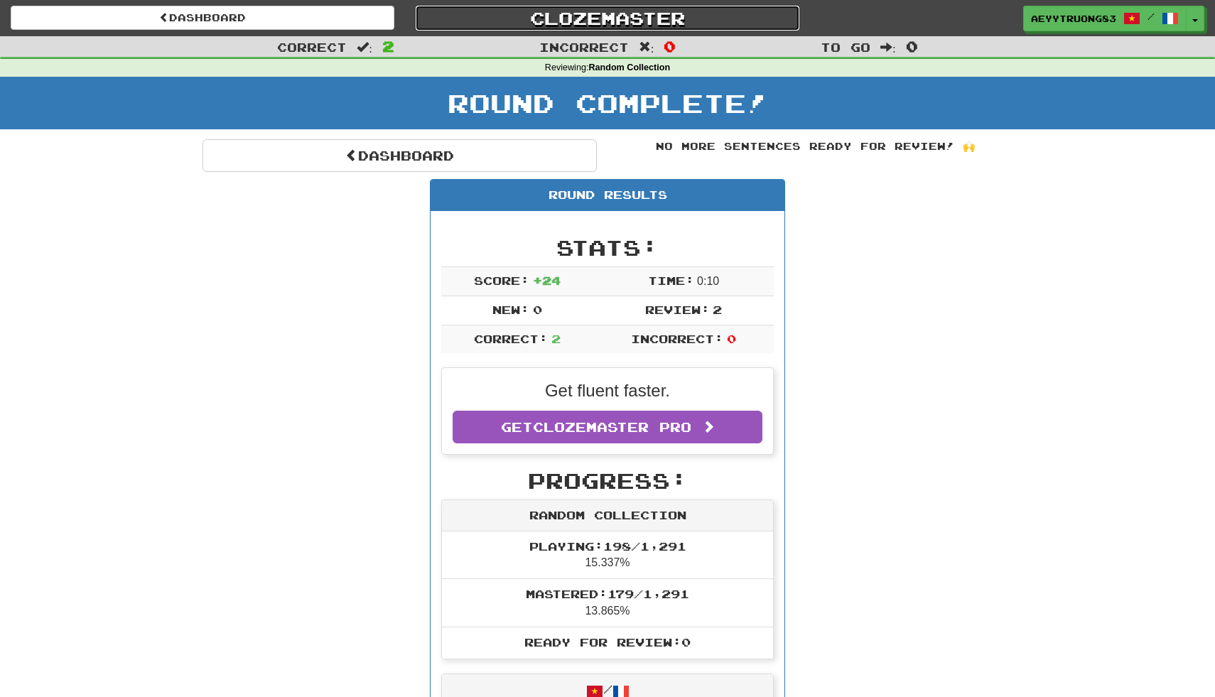
click at [649, 18] on link "Clozemaster" at bounding box center [608, 18] width 384 height 25
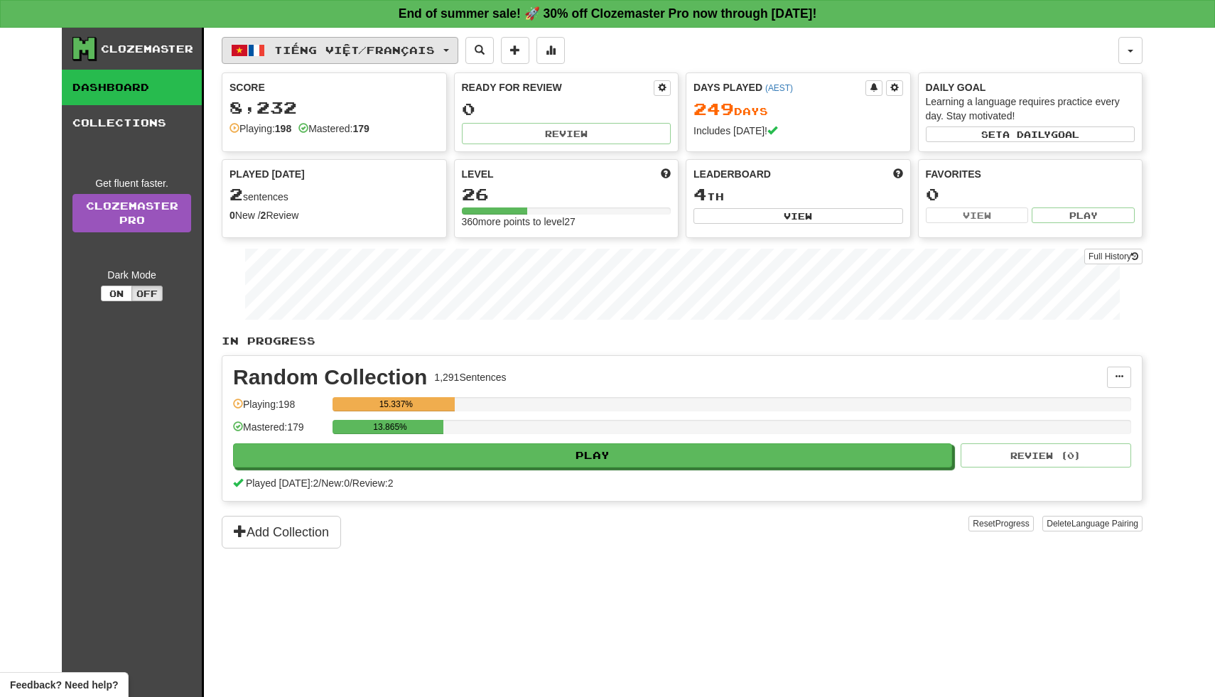
click at [458, 47] on button "Tiếng Việt / Français" at bounding box center [340, 50] width 237 height 27
